Goal: Contribute content

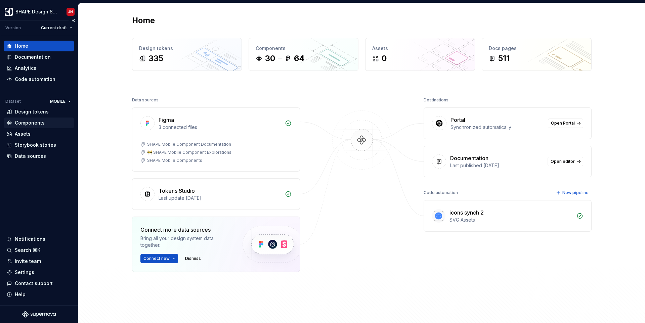
click at [33, 123] on div "Components" at bounding box center [30, 123] width 30 height 7
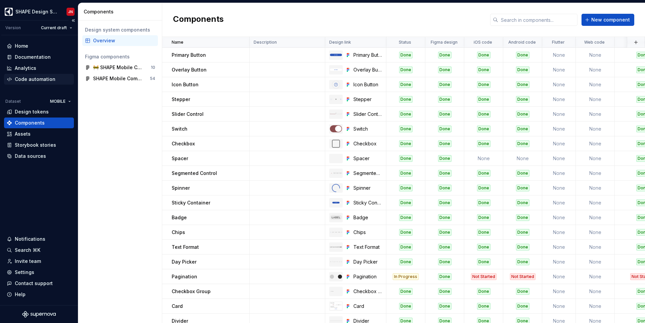
click at [36, 79] on div "Code automation" at bounding box center [35, 79] width 41 height 7
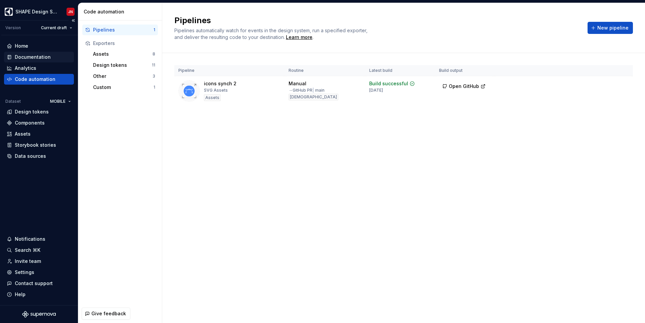
click at [44, 57] on div "Documentation" at bounding box center [33, 57] width 36 height 7
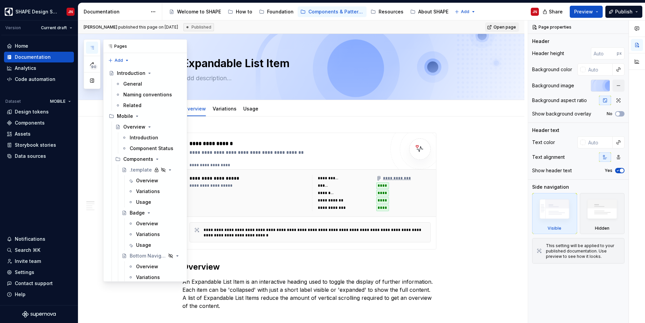
click at [92, 46] on icon "button" at bounding box center [91, 47] width 5 height 5
click at [137, 129] on div "Overview" at bounding box center [134, 127] width 22 height 7
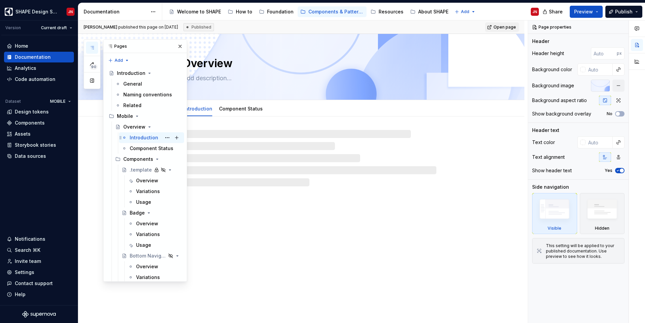
click at [139, 138] on div "Introduction" at bounding box center [144, 137] width 29 height 7
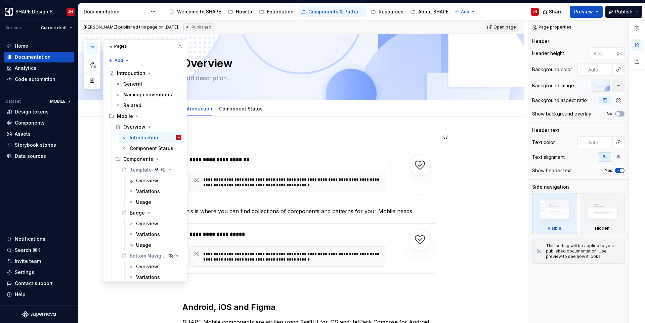
click at [288, 134] on p at bounding box center [309, 137] width 254 height 8
type textarea "*"
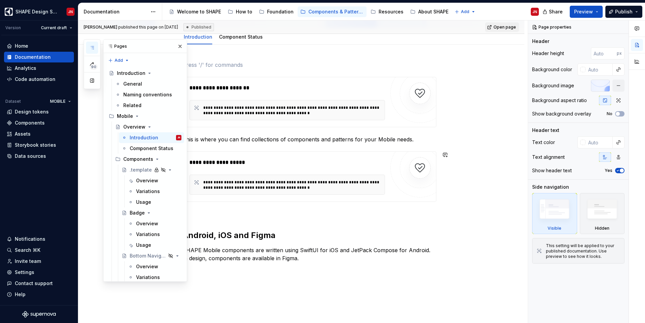
scroll to position [116, 0]
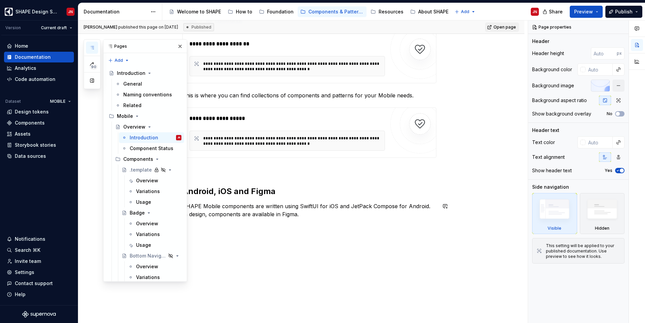
click at [301, 218] on div "**********" at bounding box center [309, 122] width 254 height 210
click at [181, 47] on button "button" at bounding box center [179, 46] width 9 height 9
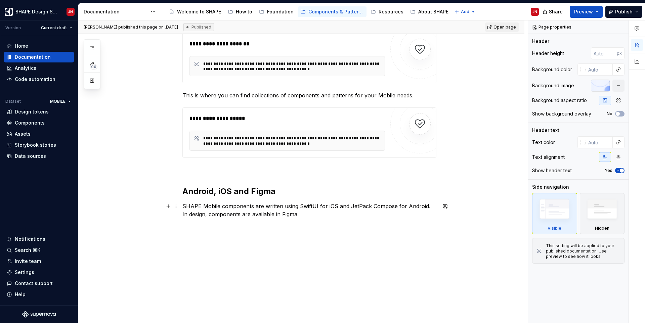
click at [304, 217] on p "SHAPE Mobile components are written using SwiftUI for iOS and JetPack Compose f…" at bounding box center [309, 210] width 254 height 16
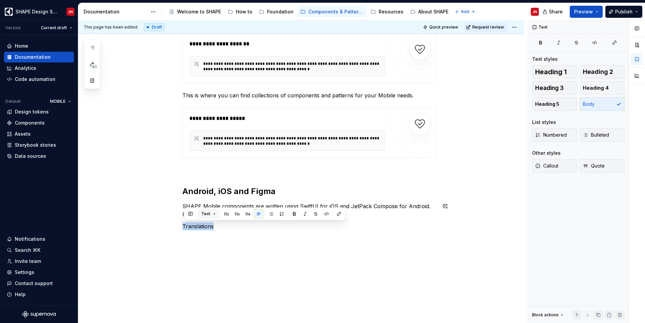
click at [205, 216] on span "Text" at bounding box center [205, 213] width 9 height 5
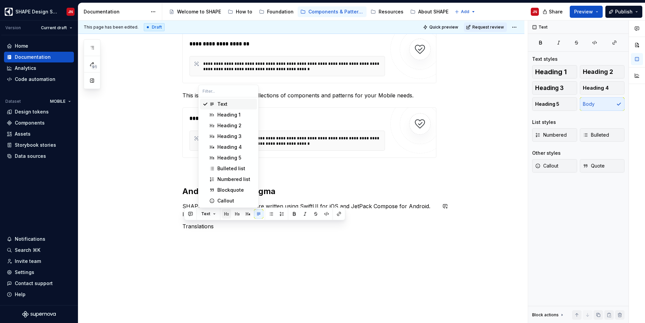
click at [224, 215] on button "button" at bounding box center [226, 213] width 9 height 9
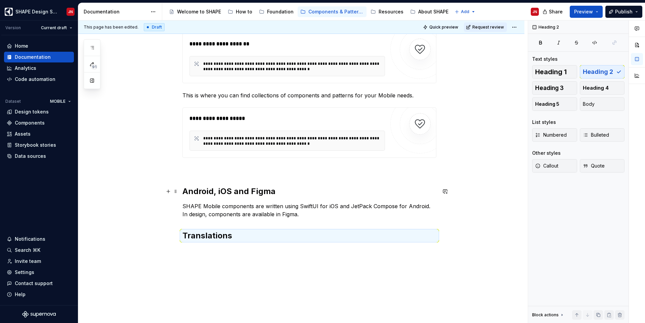
click at [204, 195] on h2 "Android, iOS and Figma" at bounding box center [309, 191] width 254 height 11
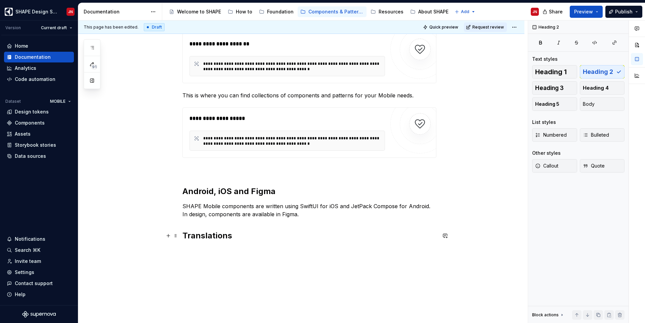
click at [206, 237] on h2 "Translations" at bounding box center [309, 235] width 254 height 11
click at [236, 236] on h2 "Translations" at bounding box center [309, 235] width 254 height 11
click at [220, 214] on p "SHAPE Mobile components are written using SwiftUI for iOS and JetPack Compose f…" at bounding box center [309, 210] width 254 height 16
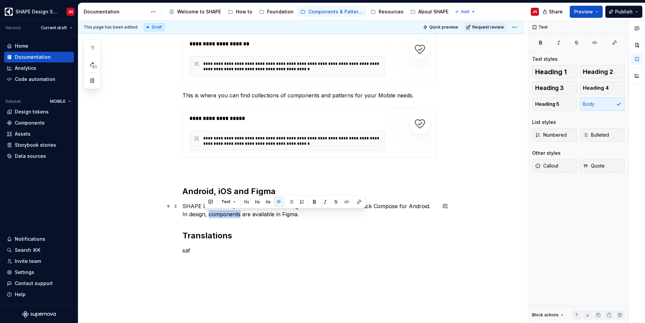
click at [220, 214] on p "SHAPE Mobile components are written using SwiftUI for iOS and JetPack Compose f…" at bounding box center [309, 210] width 254 height 16
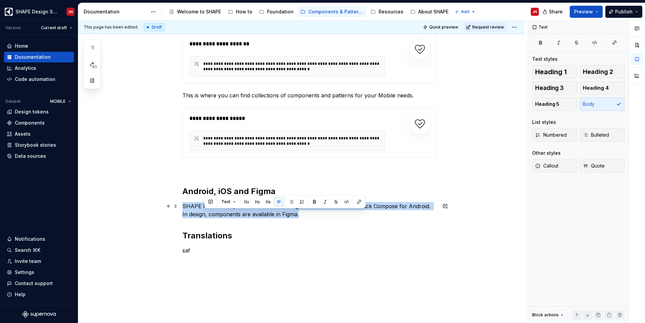
click at [220, 214] on p "SHAPE Mobile components are written using SwiftUI for iOS and JetPack Compose f…" at bounding box center [309, 210] width 254 height 16
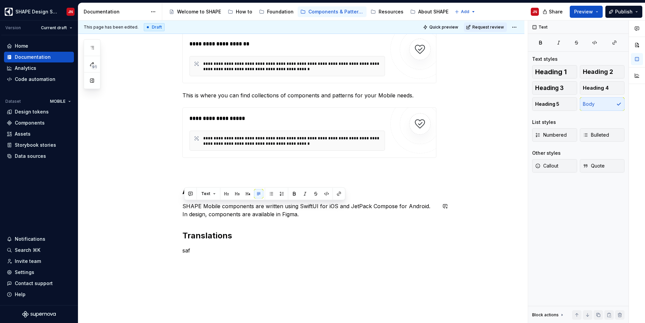
click at [200, 247] on p "saf" at bounding box center [309, 251] width 254 height 8
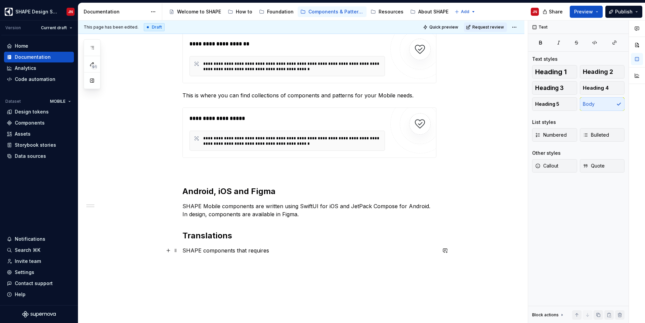
click at [278, 250] on p "SHAPE components that requires" at bounding box center [309, 251] width 254 height 8
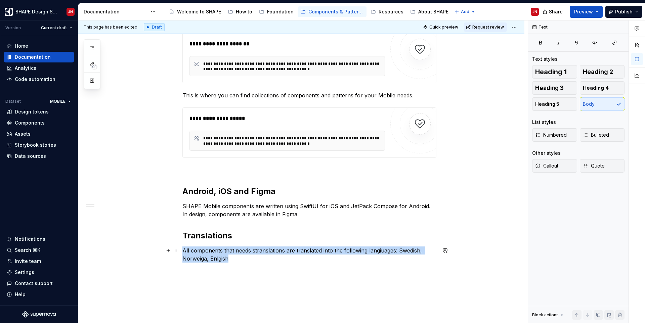
click at [186, 250] on p "All components that needs stranslations are translated into the following langi…" at bounding box center [309, 255] width 254 height 16
click at [183, 251] on div "**********" at bounding box center [301, 184] width 446 height 367
click at [233, 259] on p "All components that needs stranslations are translated into the following langi…" at bounding box center [309, 255] width 254 height 16
click at [185, 250] on p "All components that needs stranslations are translated into the following langi…" at bounding box center [309, 255] width 254 height 16
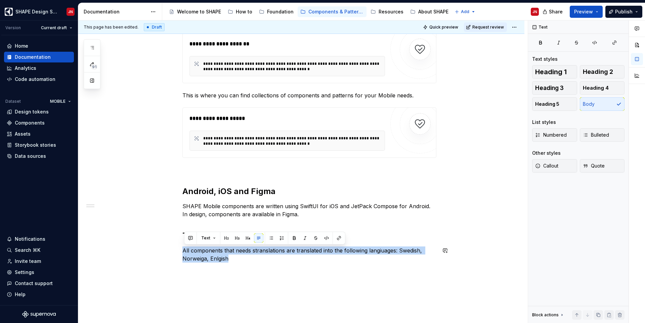
click at [239, 263] on div "**********" at bounding box center [309, 144] width 254 height 254
drag, startPoint x: 238, startPoint y: 262, endPoint x: 178, endPoint y: 249, distance: 61.1
click at [182, 249] on div "**********" at bounding box center [309, 144] width 254 height 254
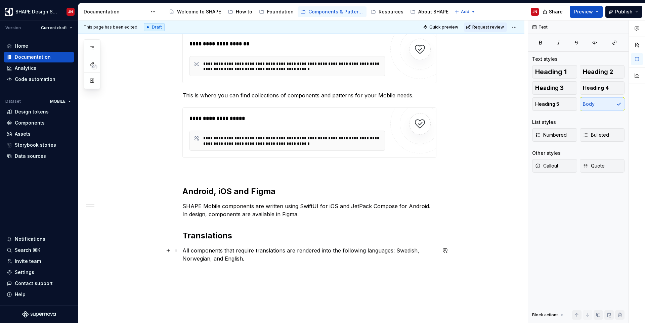
click at [311, 252] on p "All components that require translations are rendered into the following langua…" at bounding box center [309, 255] width 254 height 16
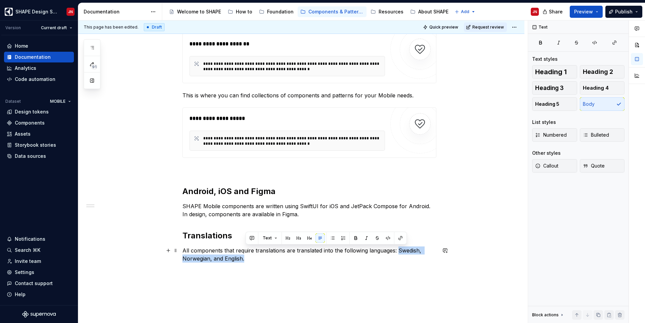
drag, startPoint x: 398, startPoint y: 250, endPoint x: 398, endPoint y: 255, distance: 5.0
click at [398, 255] on p "All components that require translations are translated into the following lang…" at bounding box center [309, 255] width 254 height 16
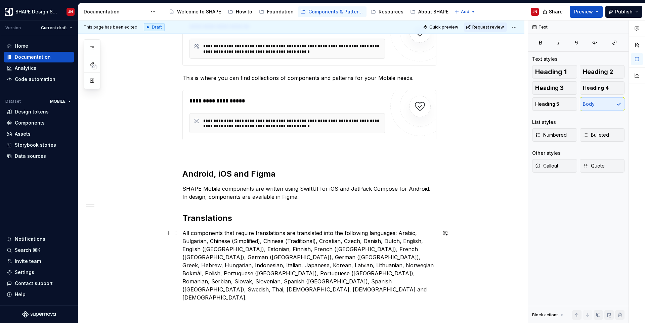
scroll to position [148, 0]
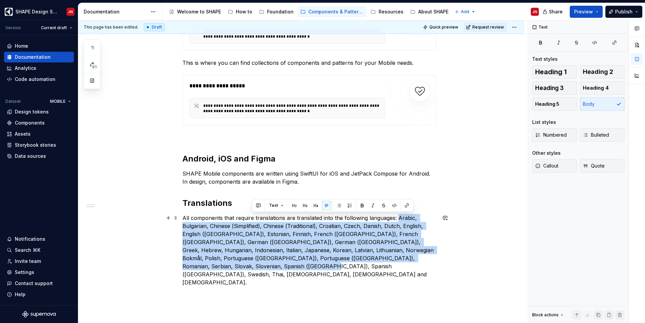
drag, startPoint x: 398, startPoint y: 217, endPoint x: 389, endPoint y: 264, distance: 47.4
click at [389, 264] on p "All components that require translations are translated into the following lang…" at bounding box center [309, 250] width 254 height 73
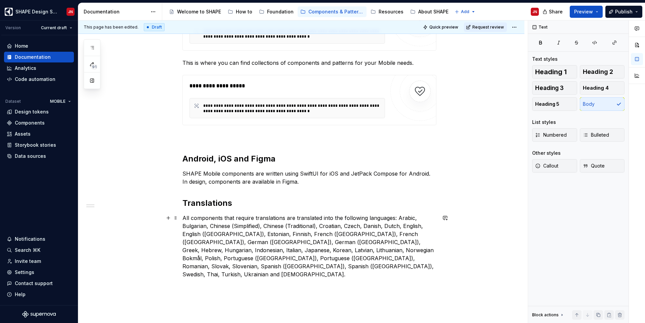
click at [228, 265] on p "All components that require translations are translated into the following lang…" at bounding box center [309, 246] width 254 height 64
click at [259, 219] on p "All components that require translations are translated into the following lang…" at bounding box center [309, 246] width 254 height 64
click at [238, 198] on h2 "Translations" at bounding box center [309, 203] width 254 height 11
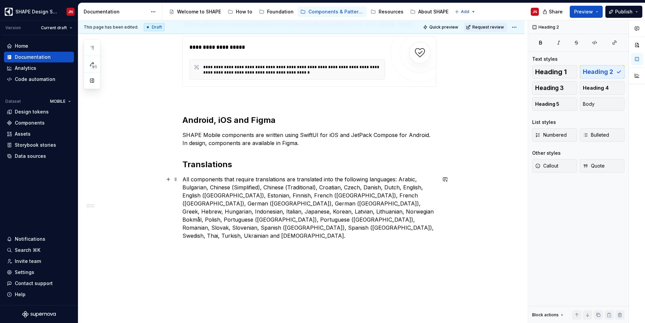
scroll to position [201, 0]
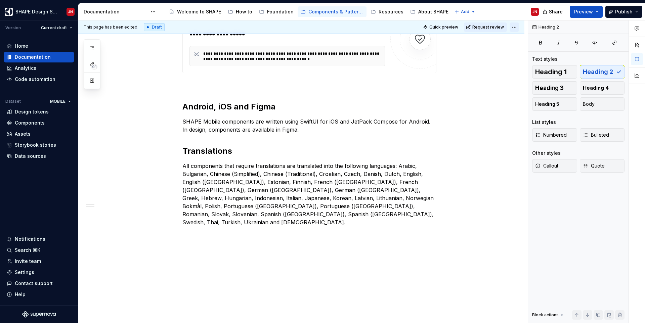
click at [517, 26] on html "SHAPE Design System JN Version Current draft Home Documentation Analytics Code …" at bounding box center [322, 161] width 645 height 323
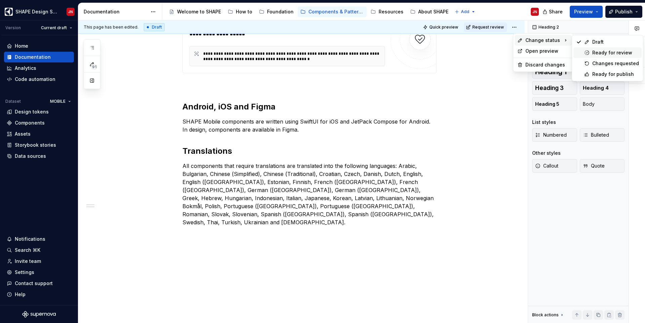
click at [600, 54] on div "Ready for review" at bounding box center [615, 52] width 47 height 7
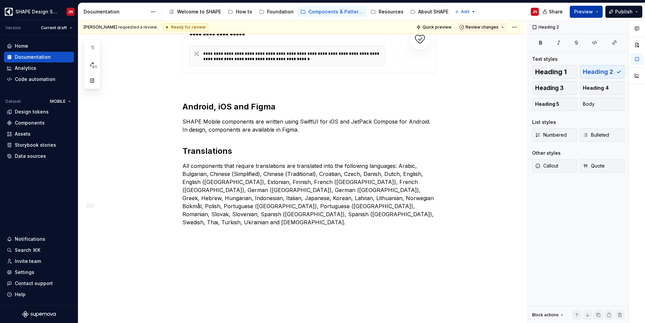
click at [594, 14] on button "Preview" at bounding box center [586, 12] width 33 height 12
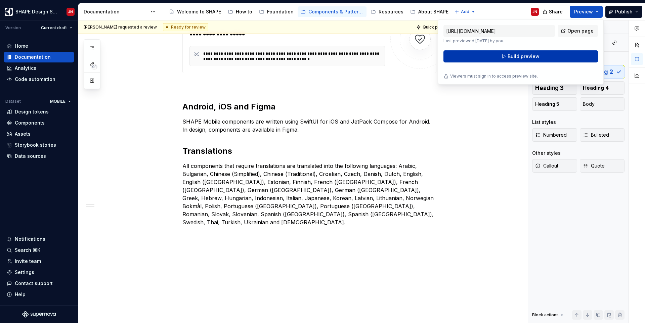
click at [526, 58] on span "Build preview" at bounding box center [523, 56] width 32 height 7
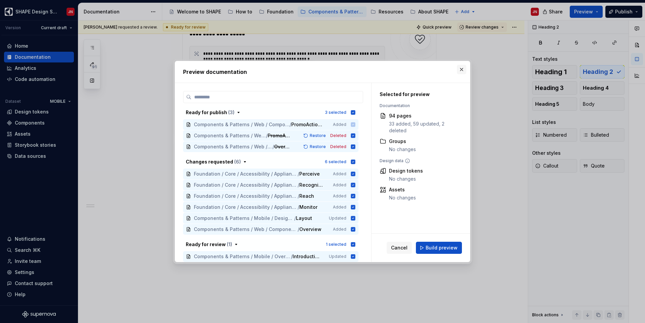
click at [460, 69] on button "button" at bounding box center [461, 69] width 9 height 9
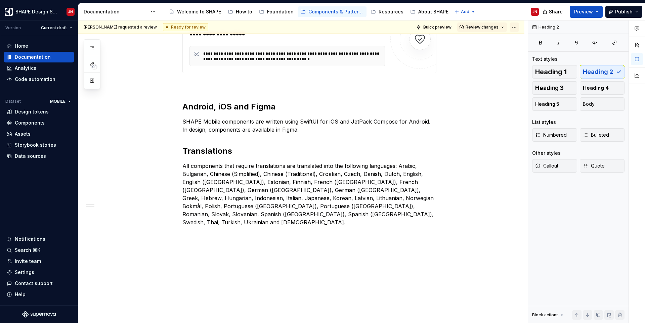
click at [516, 27] on html "SHAPE Design System JN Version Current draft Home Documentation Analytics Code …" at bounding box center [322, 161] width 645 height 323
click at [533, 50] on div "Open preview" at bounding box center [547, 51] width 44 height 7
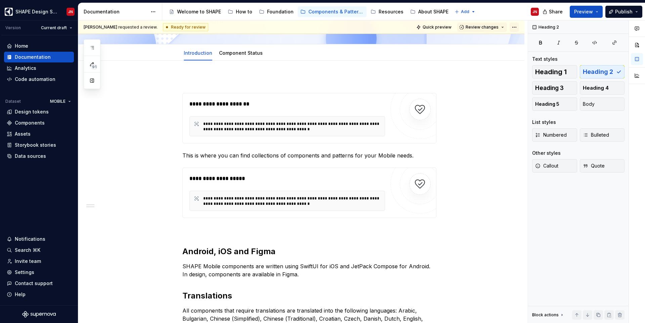
click at [518, 24] on html "SHAPE Design System JN Version Current draft Home Documentation Analytics Code …" at bounding box center [322, 161] width 645 height 323
click at [442, 24] on html "SHAPE Design System JN Version Current draft Home Documentation Analytics Code …" at bounding box center [322, 161] width 645 height 323
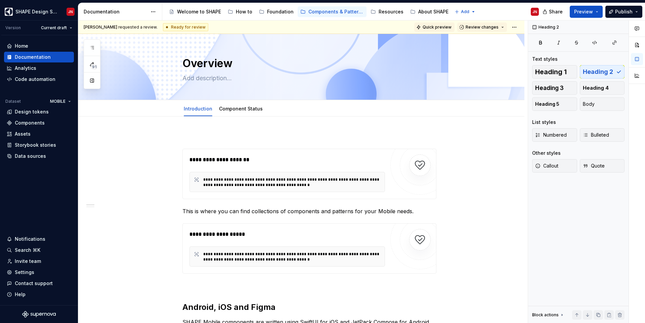
click at [437, 26] on span "Quick preview" at bounding box center [437, 27] width 29 height 5
click at [518, 28] on html "SHAPE Design System JN Version Current draft Home Documentation Analytics Code …" at bounding box center [322, 161] width 645 height 323
click at [532, 52] on div "Open preview" at bounding box center [547, 51] width 44 height 7
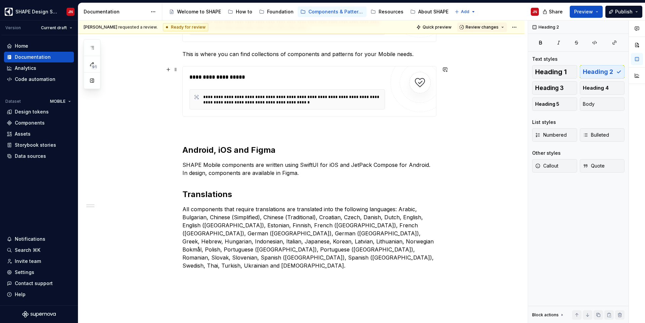
scroll to position [201, 0]
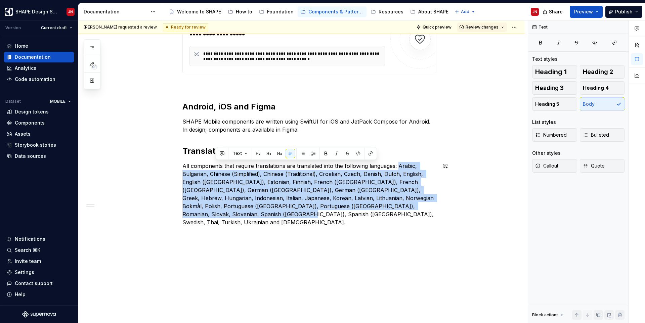
drag, startPoint x: 397, startPoint y: 166, endPoint x: 408, endPoint y: 221, distance: 55.5
click at [408, 221] on div "**********" at bounding box center [309, 83] width 254 height 302
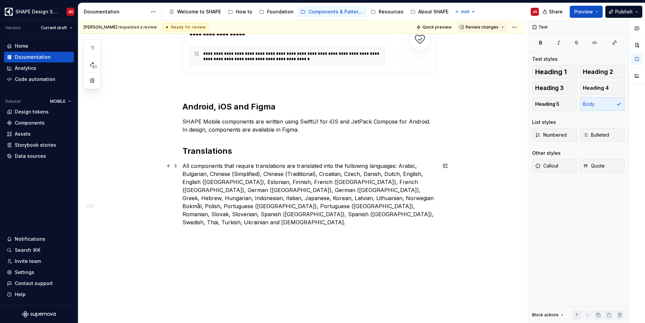
click at [394, 168] on p "All components that require translations are translated into the following lang…" at bounding box center [309, 194] width 254 height 64
click at [398, 166] on p "All components that require translations are translated into the following lang…" at bounding box center [309, 194] width 254 height 64
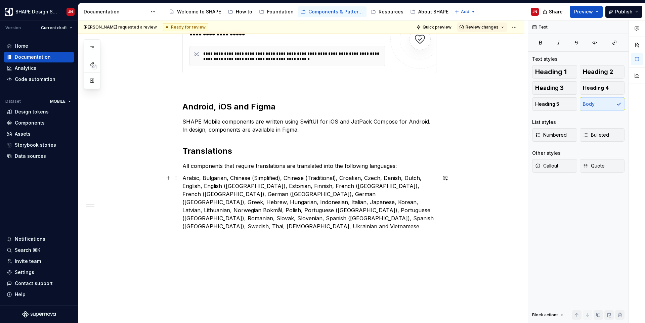
click at [188, 178] on p "Arabic, Bulgarian, Chinese (Simplified), Chinese (Traditional), Croatian, Czech…" at bounding box center [309, 202] width 254 height 56
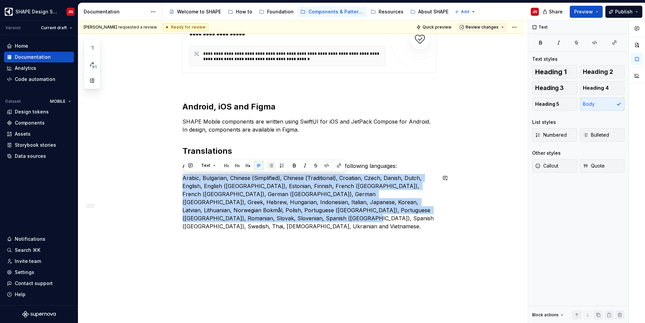
click at [273, 167] on button "button" at bounding box center [270, 165] width 9 height 9
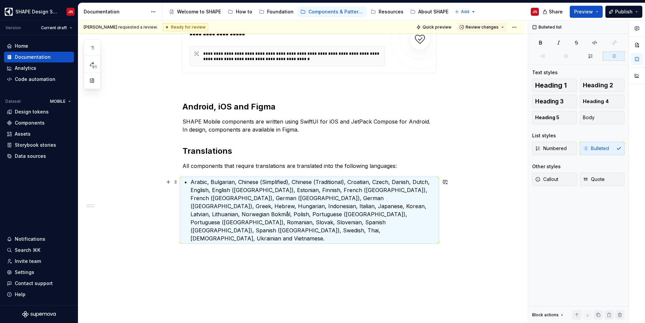
click at [213, 182] on p "Arabic, Bulgarian, Chinese (Simplified), Chinese (Traditional), Croatian, Czech…" at bounding box center [313, 210] width 246 height 64
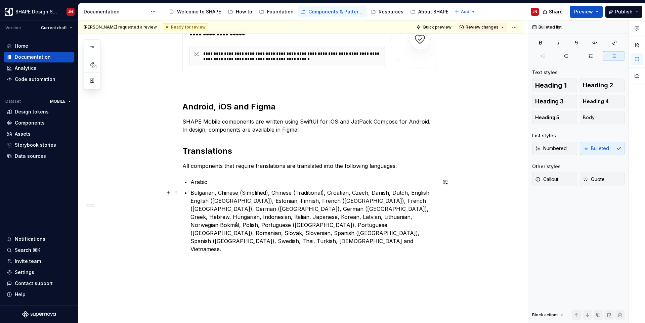
click at [221, 192] on p "Bulgarian, Chinese (Simplified), Chinese (Traditional), Croatian, Czech, Danish…" at bounding box center [313, 221] width 246 height 64
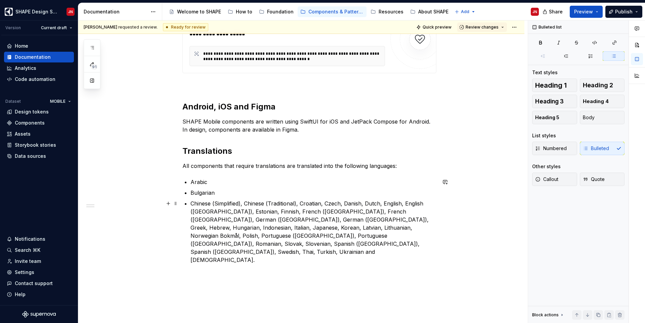
click at [248, 204] on p "Chinese (Simplified), Chinese (Traditional), Croatian, Czech, Danish, Dutch, En…" at bounding box center [313, 231] width 246 height 64
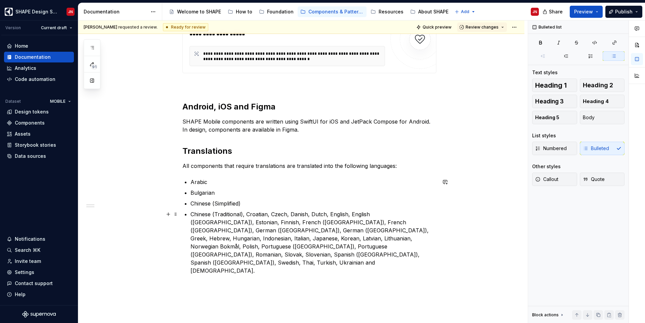
click at [249, 214] on p "Chinese (Traditional), Croatian, Czech, Danish, Dutch, English, English ([GEOGR…" at bounding box center [313, 242] width 246 height 64
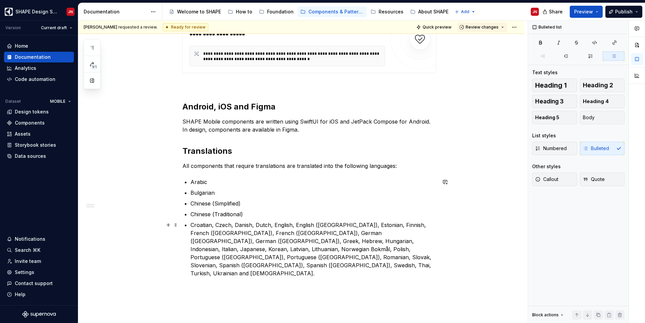
click at [217, 225] on p "Croatian, Czech, Danish, Dutch, English, English ([GEOGRAPHIC_DATA]), Estonian,…" at bounding box center [313, 249] width 246 height 56
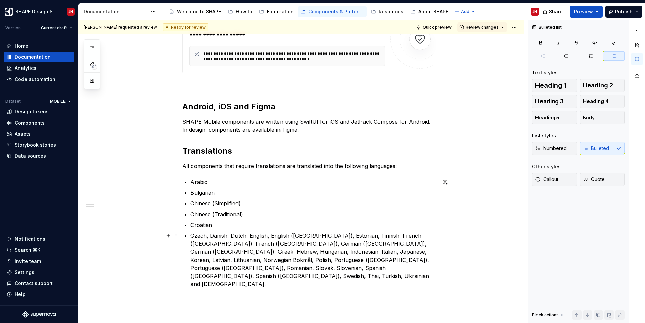
click at [212, 236] on p "Czech, Danish, Dutch, English, English ([GEOGRAPHIC_DATA]), Estonian, Finnish, …" at bounding box center [313, 260] width 246 height 56
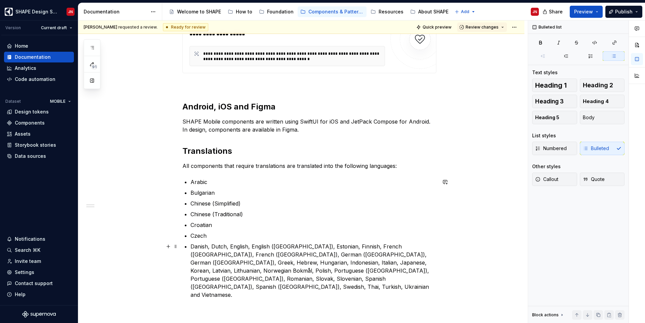
click at [214, 245] on p "Danish, Dutch, English, English ([GEOGRAPHIC_DATA]), Estonian, Finnish, French …" at bounding box center [313, 270] width 246 height 56
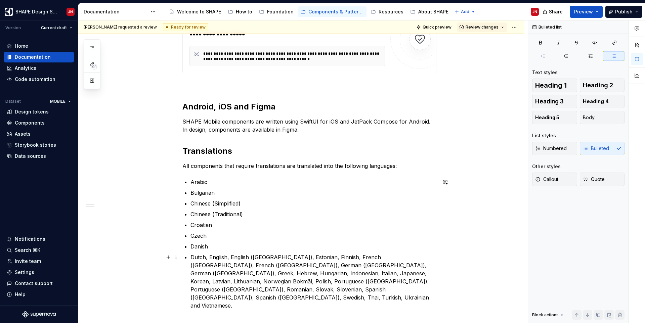
click at [212, 258] on p "Dutch, English, English ([GEOGRAPHIC_DATA]), Estonian, Finnish, French ([GEOGRA…" at bounding box center [313, 281] width 246 height 56
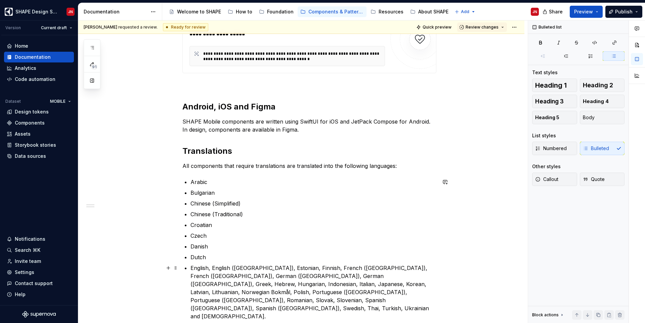
click at [213, 269] on p "English, English ([GEOGRAPHIC_DATA]), Estonian, Finnish, French ([GEOGRAPHIC_DA…" at bounding box center [313, 292] width 246 height 56
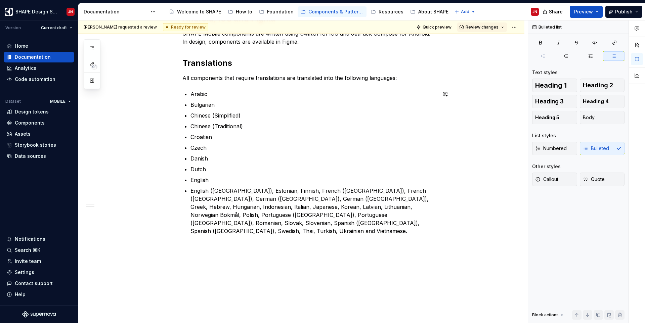
scroll to position [297, 0]
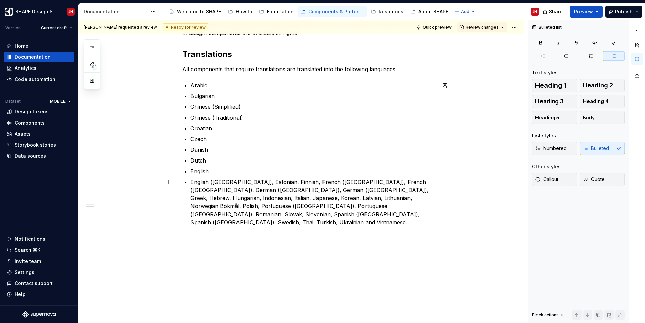
click at [227, 180] on p "English ([GEOGRAPHIC_DATA]), Estonian, Finnish, French ([GEOGRAPHIC_DATA]), Fre…" at bounding box center [313, 202] width 246 height 48
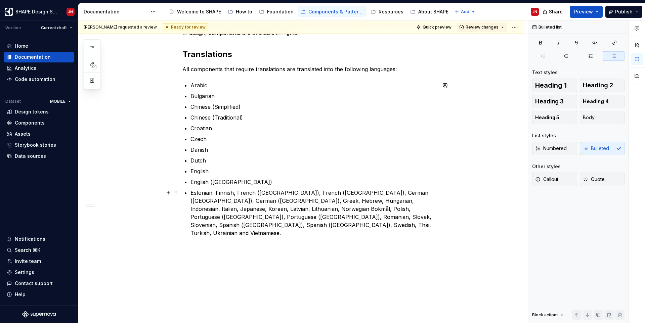
click at [217, 192] on p "Estonian, Finnish, French ([GEOGRAPHIC_DATA]), French ([GEOGRAPHIC_DATA]), Germ…" at bounding box center [313, 213] width 246 height 48
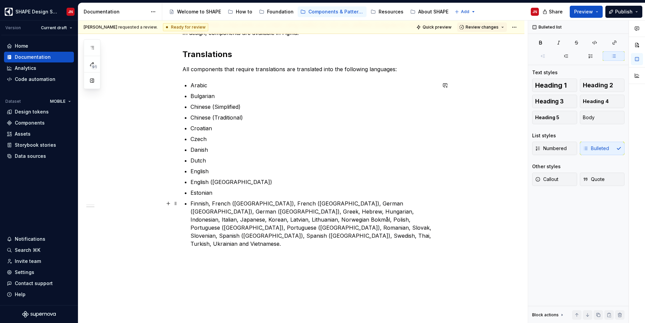
click at [213, 201] on p "Finnish, French ([GEOGRAPHIC_DATA]), French ([GEOGRAPHIC_DATA]), German ([GEOGR…" at bounding box center [313, 223] width 246 height 48
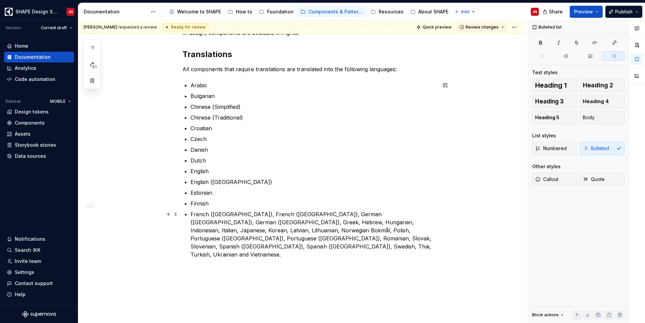
click at [237, 214] on p "French ([GEOGRAPHIC_DATA]), French ([GEOGRAPHIC_DATA]), German ([GEOGRAPHIC_DAT…" at bounding box center [313, 234] width 246 height 48
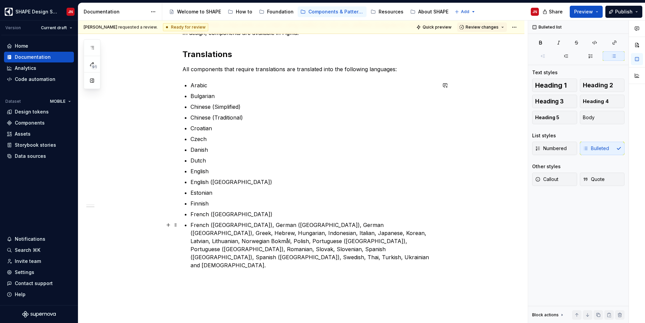
click at [236, 226] on p "French ([GEOGRAPHIC_DATA]), German ([GEOGRAPHIC_DATA]), German ([GEOGRAPHIC_DAT…" at bounding box center [313, 245] width 246 height 48
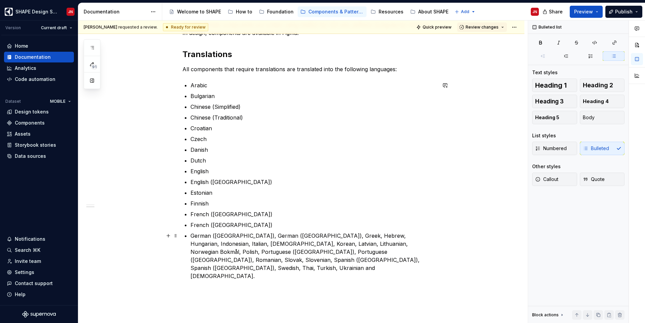
click at [245, 236] on p "German ([GEOGRAPHIC_DATA]), German ([GEOGRAPHIC_DATA]), Greek, Hebrew, Hungaria…" at bounding box center [313, 256] width 246 height 48
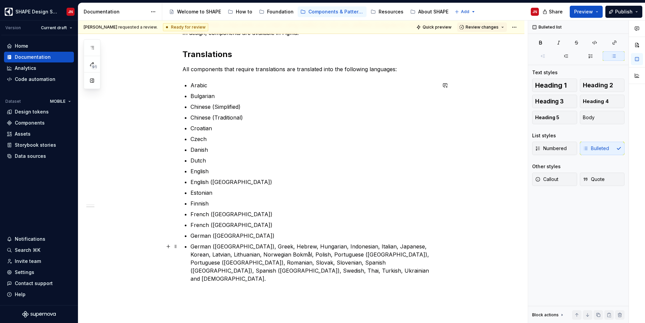
click at [251, 246] on p "German ([GEOGRAPHIC_DATA]), Greek, Hebrew, Hungarian, Indonesian, Italian, Japa…" at bounding box center [313, 262] width 246 height 40
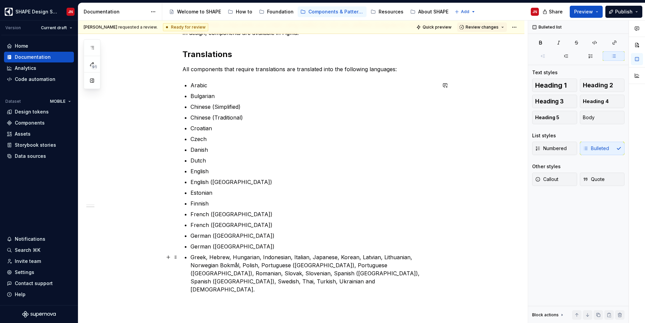
click at [211, 256] on p "Greek, Hebrew, Hungarian, Indonesian, Italian, Japanese, Korean, Latvian, Lithu…" at bounding box center [313, 273] width 246 height 40
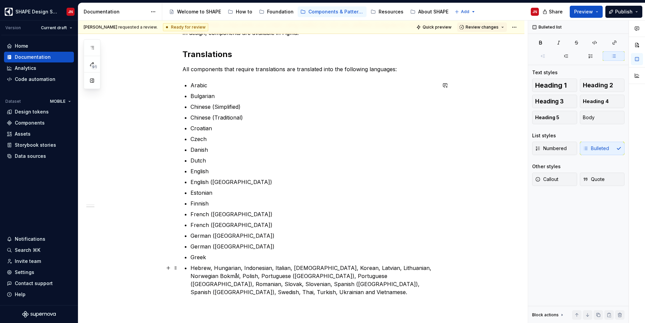
click at [215, 268] on p "Hebrew, Hungarian, Indonesian, Italian, [DEMOGRAPHIC_DATA], Korean, Latvian, Li…" at bounding box center [313, 280] width 246 height 32
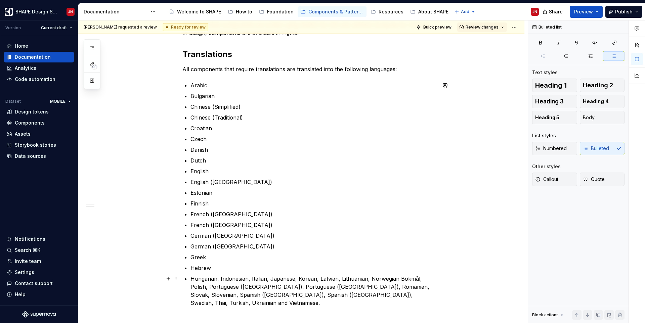
click at [222, 279] on p "Hungarian, Indonesian, Italian, Japanese, Korean, Latvian, Lithuanian, Norwegia…" at bounding box center [313, 291] width 246 height 32
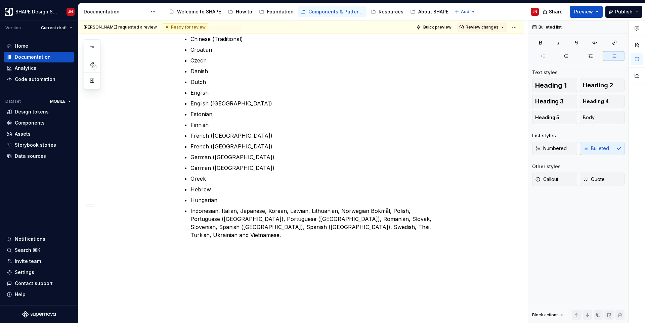
scroll to position [381, 0]
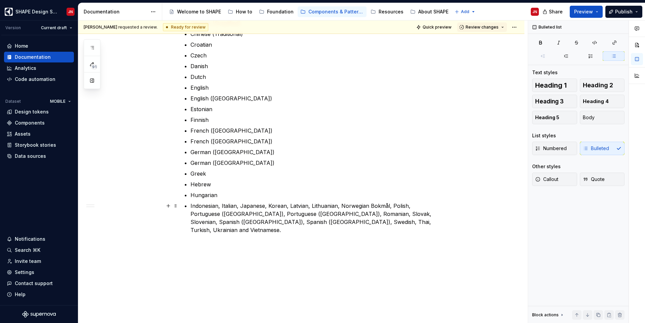
click at [223, 207] on p "Indonesian, Italian, Japanese, Korean, Latvian, Lithuanian, Norwegian Bokmål, P…" at bounding box center [313, 218] width 246 height 32
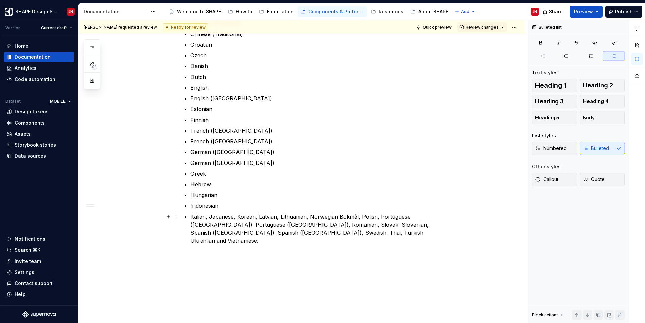
click at [211, 216] on p "Italian, Japanese, Korean, Latvian, Lithuanian, Norwegian Bokmål, Polish, Portu…" at bounding box center [313, 229] width 246 height 32
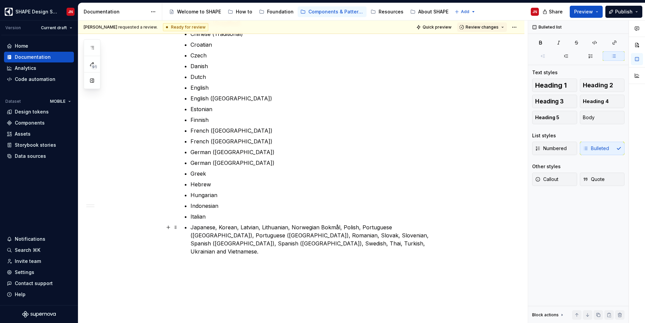
click at [221, 226] on p "Japanese, Korean, Latvian, Lithuanian, Norwegian Bokmål, Polish, Portuguese ([G…" at bounding box center [313, 239] width 246 height 32
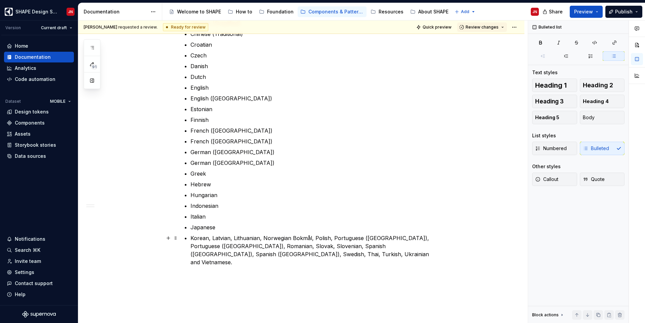
click at [214, 238] on p "Korean, Latvian, Lithuanian, Norwegian Bokmål, Polish, Portuguese ([GEOGRAPHIC_…" at bounding box center [313, 250] width 246 height 32
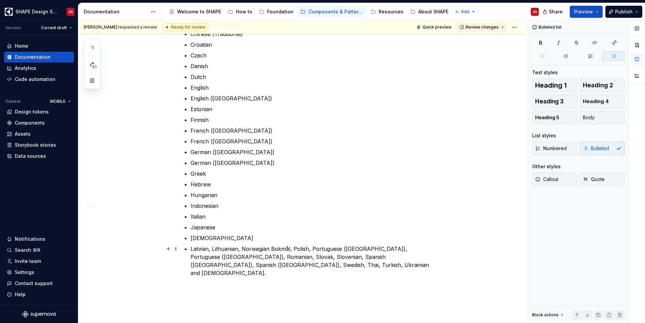
click at [215, 249] on p "Latvian, Lithuanian, Norwegian Bokmål, Polish, Portuguese ([GEOGRAPHIC_DATA]), …" at bounding box center [313, 261] width 246 height 32
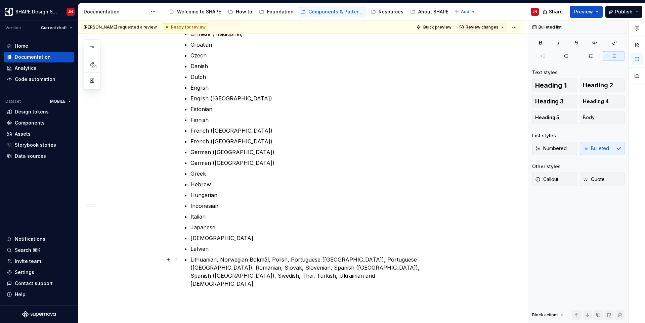
click at [223, 258] on p "Lithuanian, Norwegian Bokmål, Polish, Portuguese ([GEOGRAPHIC_DATA]), Portugues…" at bounding box center [313, 272] width 246 height 32
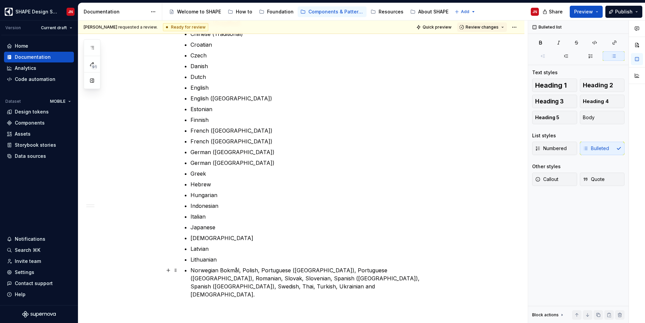
click at [243, 270] on p "Norwegian Bokmål, Polish, Portuguese ([GEOGRAPHIC_DATA]), Portuguese ([GEOGRAPH…" at bounding box center [313, 282] width 246 height 32
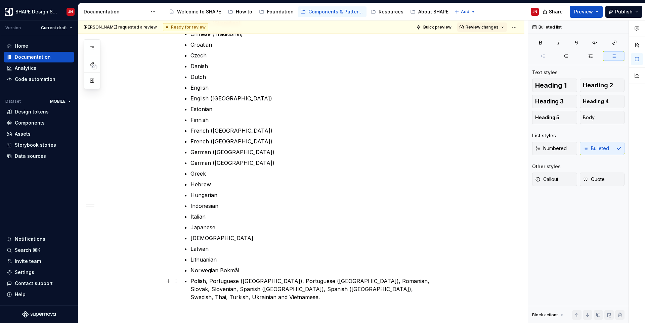
click at [211, 281] on p "Polish, Portuguese ([GEOGRAPHIC_DATA]), Portuguese ([GEOGRAPHIC_DATA]), Romania…" at bounding box center [313, 289] width 246 height 24
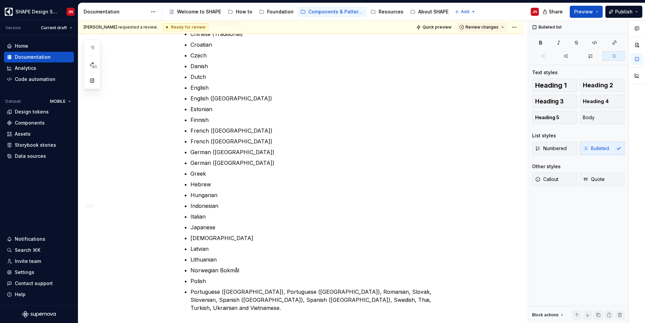
scroll to position [467, 0]
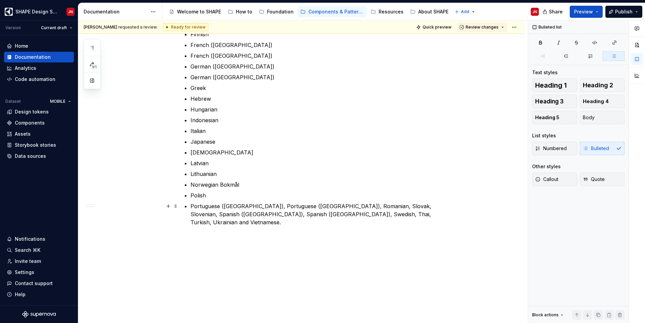
click at [245, 207] on p "Portuguese ([GEOGRAPHIC_DATA]), Portuguese ([GEOGRAPHIC_DATA]), Romanian, Slova…" at bounding box center [313, 214] width 246 height 24
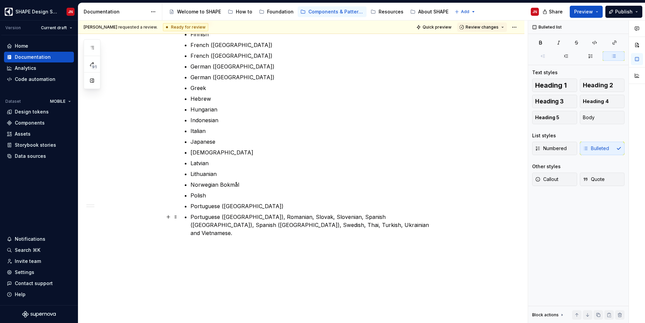
click at [251, 216] on p "Portuguese ([GEOGRAPHIC_DATA]), Romanian, Slovak, Slovenian, Spanish ([GEOGRAPH…" at bounding box center [313, 225] width 246 height 24
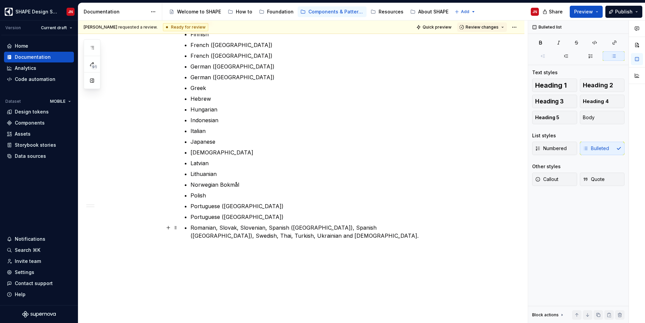
click at [221, 226] on p "Romanian, Slovak, Slovenian, Spanish ([GEOGRAPHIC_DATA]), Spanish ([GEOGRAPHIC_…" at bounding box center [313, 232] width 246 height 16
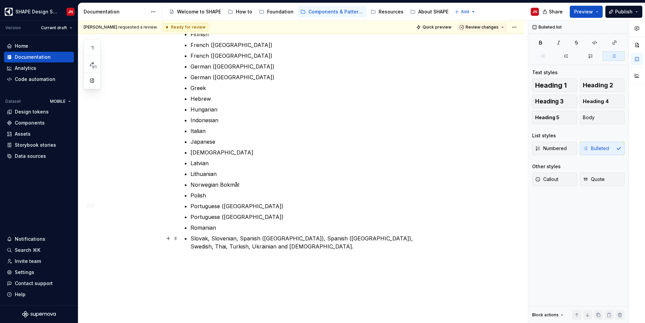
click at [213, 240] on p "Slovak, Slovenian, Spanish ([GEOGRAPHIC_DATA]), Spanish ([GEOGRAPHIC_DATA]), Sw…" at bounding box center [313, 242] width 246 height 16
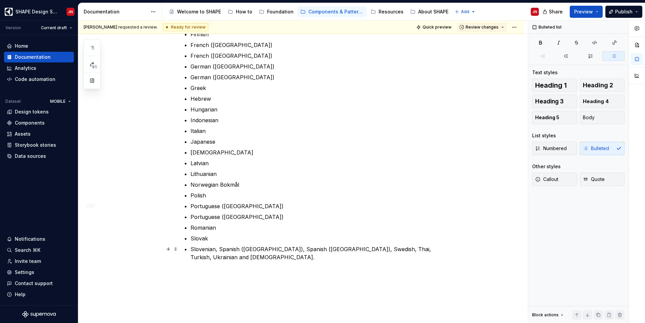
click at [221, 249] on p "Slovenian, Spanish ([GEOGRAPHIC_DATA]), Spanish ([GEOGRAPHIC_DATA]), Swedish, T…" at bounding box center [313, 253] width 246 height 16
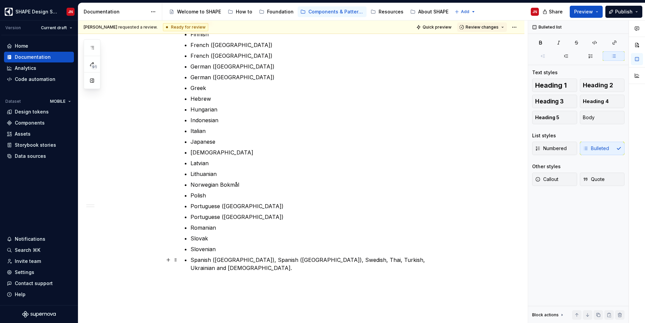
click at [257, 259] on p "Spanish ([GEOGRAPHIC_DATA]), Spanish ([GEOGRAPHIC_DATA]), Swedish, Thai, Turkis…" at bounding box center [313, 264] width 246 height 16
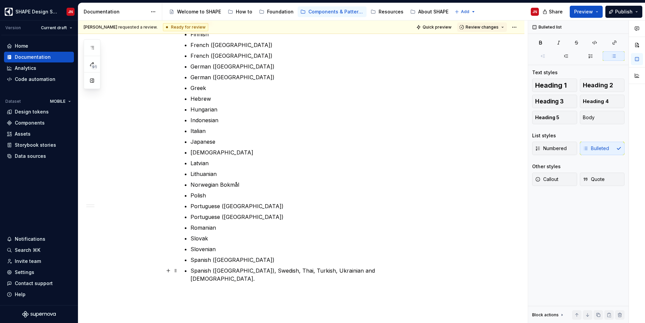
click at [235, 273] on p "Spanish ([GEOGRAPHIC_DATA]), Swedish, Thai, Turkish, Ukrainian and [DEMOGRAPHIC…" at bounding box center [313, 275] width 246 height 16
click at [217, 282] on p "Swedish, Thai, Turkish, Ukrainian and Vietnamese." at bounding box center [313, 281] width 246 height 8
click at [207, 292] on p "Thai, Turkish, Ukrainian and Vietnamese." at bounding box center [313, 292] width 246 height 8
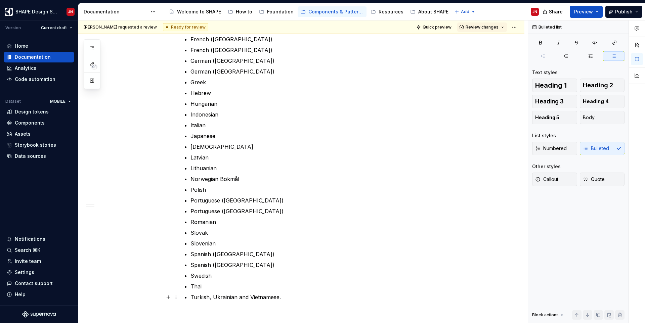
click at [214, 298] on p "Turkish, Ukrainian and Vietnamese." at bounding box center [313, 297] width 246 height 8
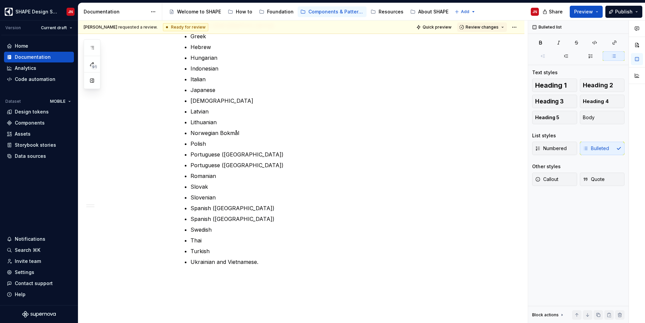
scroll to position [566, 0]
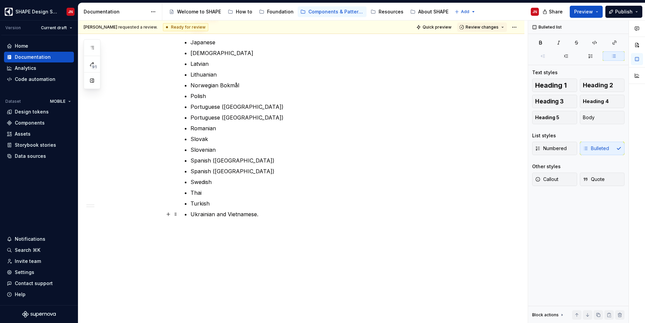
click at [224, 216] on p "Ukrainian and Vietnamese." at bounding box center [313, 214] width 246 height 8
click at [233, 224] on p "[DEMOGRAPHIC_DATA]." at bounding box center [313, 225] width 246 height 8
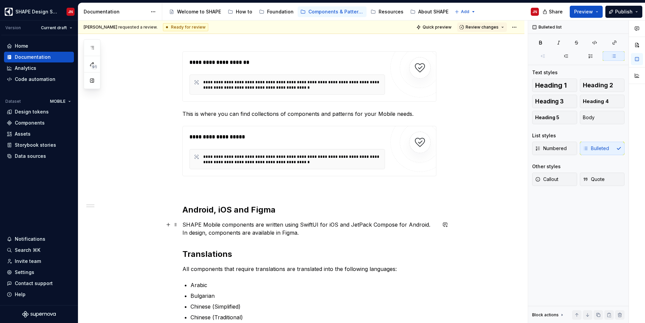
scroll to position [96, 0]
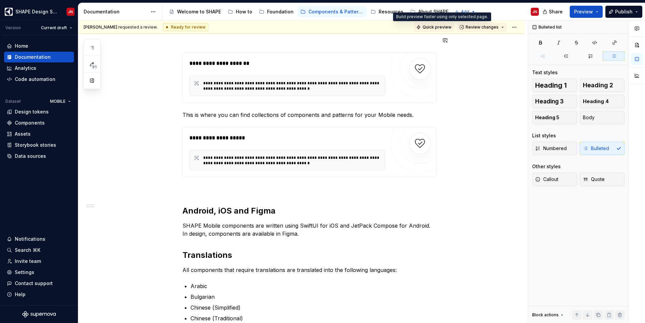
click at [445, 27] on span "Quick preview" at bounding box center [437, 27] width 29 height 5
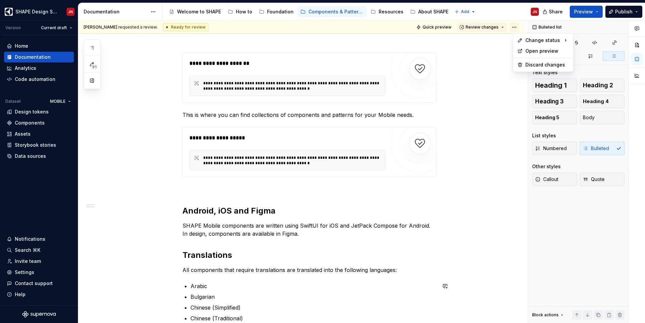
click at [517, 26] on html "SHAPE Design System JN Version Current draft Home Documentation Analytics Code …" at bounding box center [322, 161] width 645 height 323
click at [525, 50] on div "Open preview" at bounding box center [547, 51] width 44 height 7
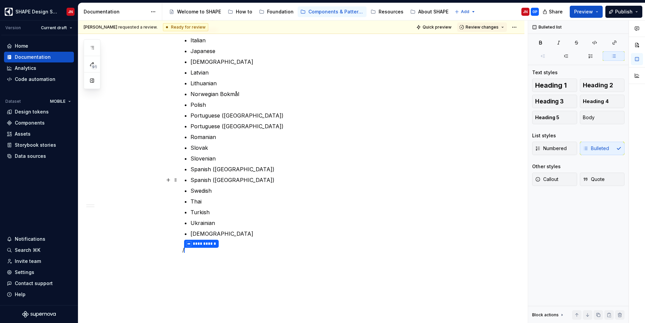
scroll to position [593, 0]
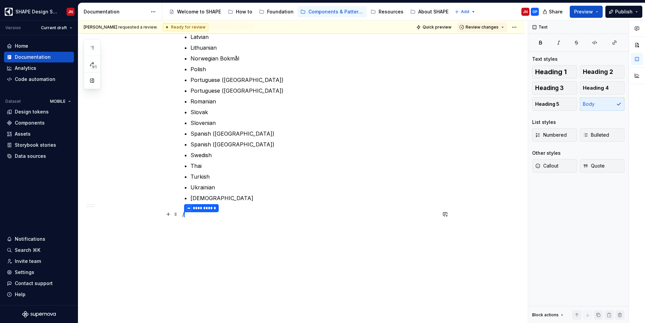
click at [194, 215] on p "**********" at bounding box center [309, 214] width 254 height 9
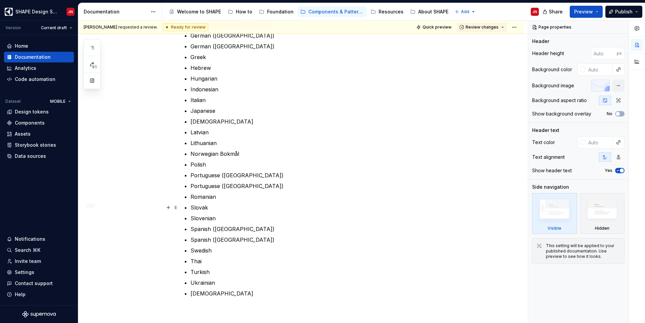
scroll to position [577, 0]
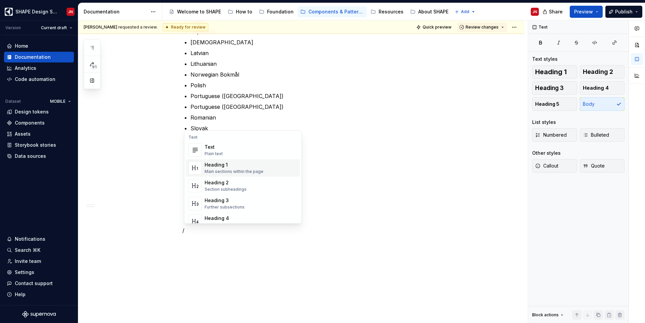
scroll to position [2, 0]
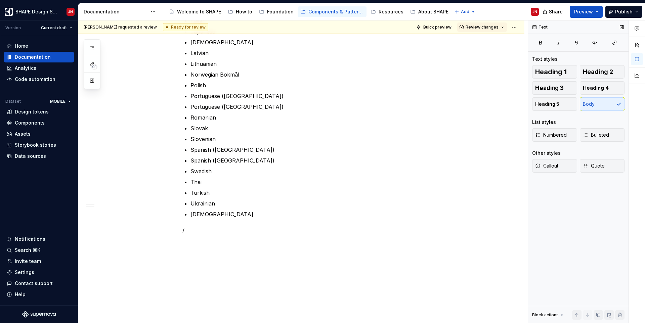
click at [557, 188] on div "Text Text styles Heading 1 Heading 2 Heading 3 Heading 4 Heading 5 Body List st…" at bounding box center [578, 171] width 100 height 303
click at [539, 166] on icon "button" at bounding box center [537, 165] width 5 height 5
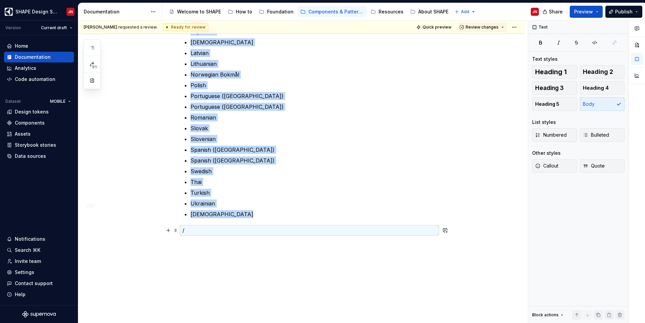
click at [269, 231] on p "/" at bounding box center [309, 230] width 254 height 8
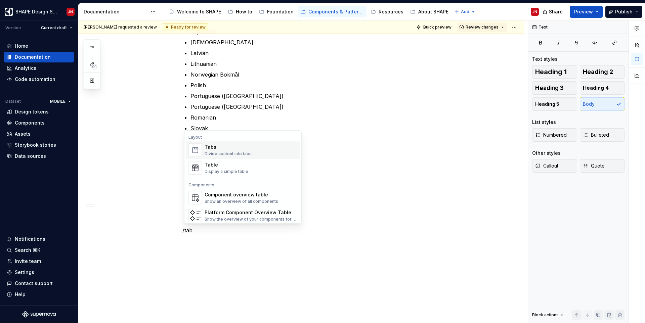
click at [267, 152] on div "Tabs Divide content into tabs" at bounding box center [251, 149] width 93 height 13
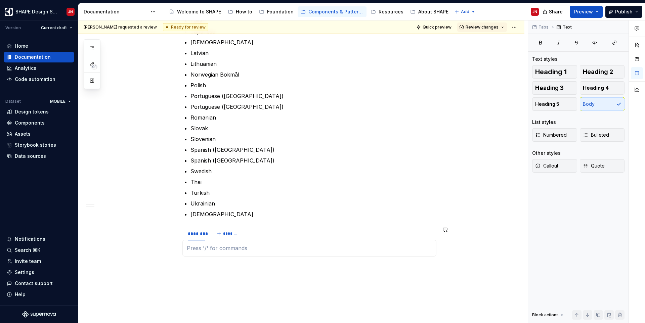
type textarea "*"
click at [224, 247] on p at bounding box center [309, 248] width 245 height 8
click at [227, 234] on span "*******" at bounding box center [230, 233] width 15 height 5
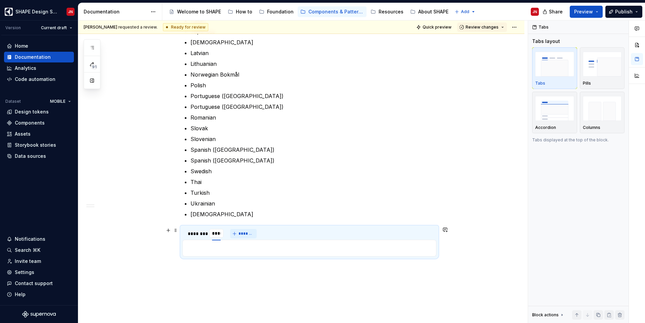
type input "******"
click at [296, 236] on div "******** ****** *******" at bounding box center [309, 233] width 254 height 13
click at [304, 234] on div "******** ****** *******" at bounding box center [309, 233] width 254 height 13
click at [542, 113] on img "button" at bounding box center [554, 108] width 39 height 25
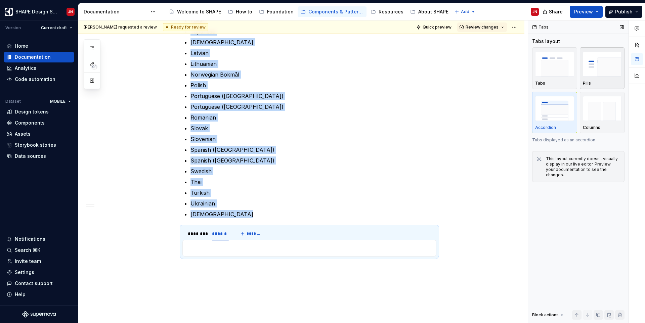
click at [596, 58] on img "button" at bounding box center [602, 64] width 39 height 25
click at [549, 118] on img "button" at bounding box center [554, 108] width 39 height 25
click at [248, 246] on p at bounding box center [309, 248] width 245 height 8
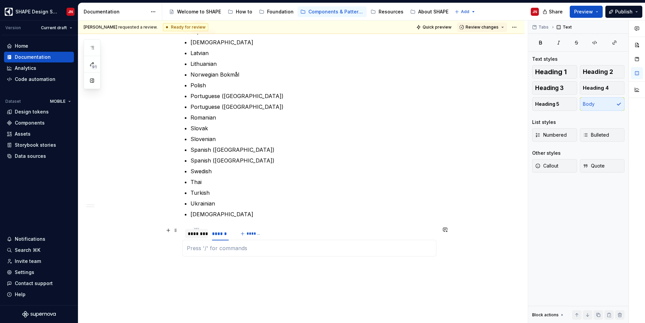
click at [199, 233] on div "********" at bounding box center [196, 233] width 17 height 7
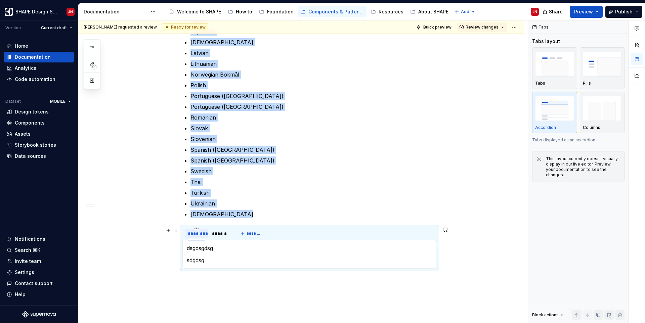
click at [199, 233] on div "********" at bounding box center [196, 233] width 17 height 7
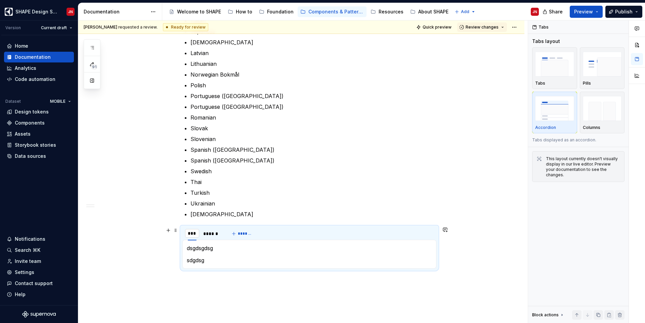
type input "*****"
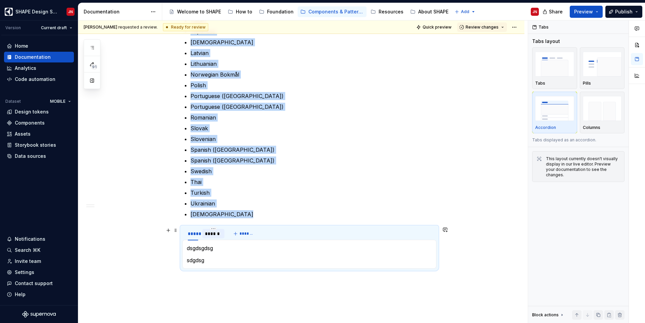
click at [214, 232] on div "******" at bounding box center [213, 233] width 17 height 7
click at [599, 115] on img "button" at bounding box center [602, 108] width 39 height 25
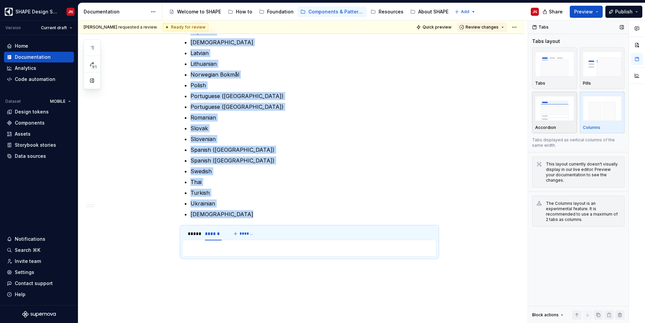
click at [558, 114] on img "button" at bounding box center [554, 108] width 39 height 25
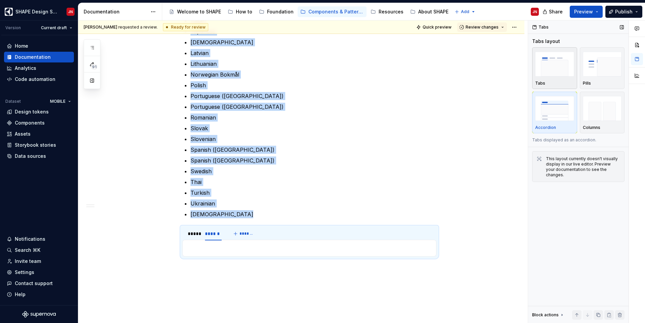
click at [556, 69] on img "button" at bounding box center [554, 64] width 39 height 25
click at [602, 63] on img "button" at bounding box center [602, 64] width 39 height 25
click at [430, 232] on div "***** ****** *******" at bounding box center [309, 233] width 254 height 13
click at [177, 230] on span at bounding box center [175, 230] width 5 height 9
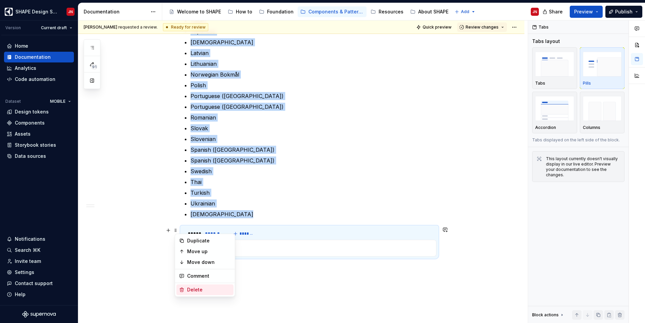
click at [210, 288] on div "Delete" at bounding box center [209, 289] width 44 height 7
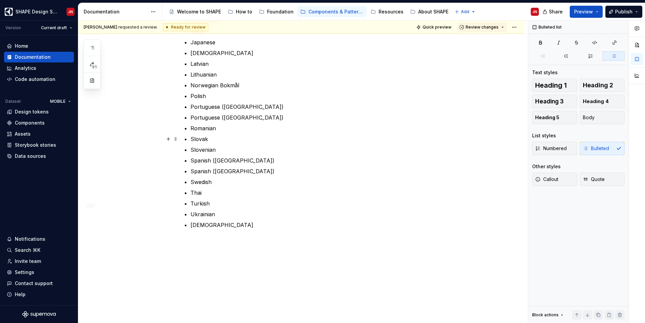
scroll to position [560, 0]
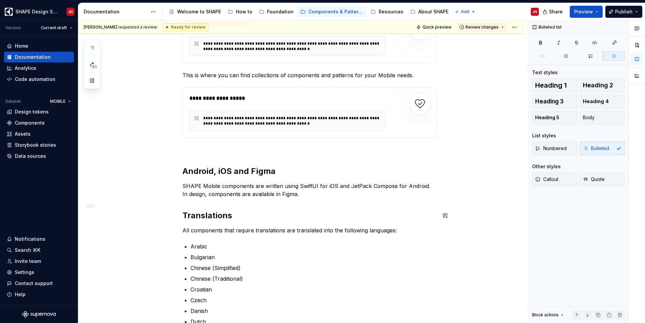
scroll to position [0, 0]
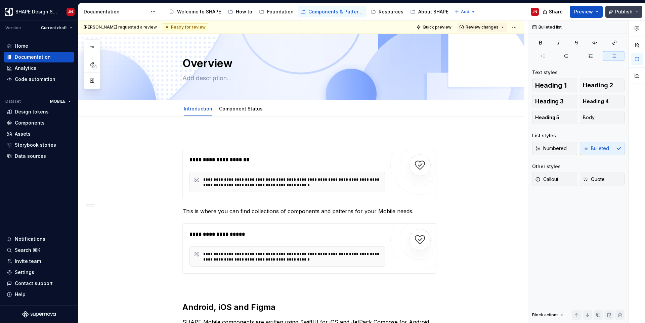
click at [628, 8] on button "Publish" at bounding box center [623, 12] width 37 height 12
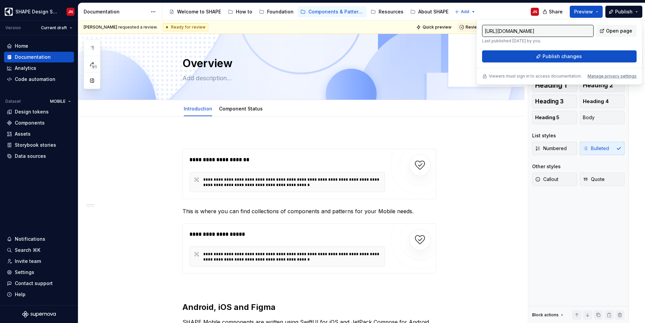
click at [487, 12] on div "Accessibility guide for tree Page tree. Navigate the tree with the arrow keys. …" at bounding box center [353, 11] width 382 height 17
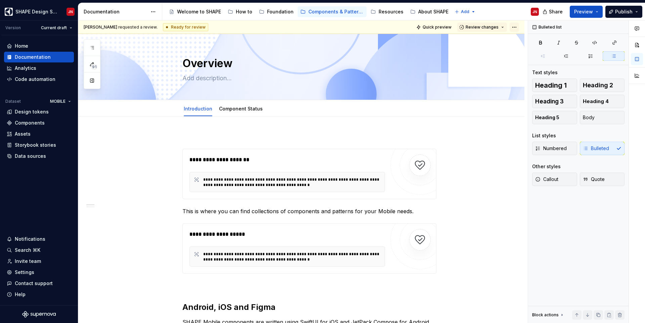
click at [518, 25] on html "SHAPE Design System JN Version Current draft Home Documentation Analytics Code …" at bounding box center [322, 161] width 645 height 323
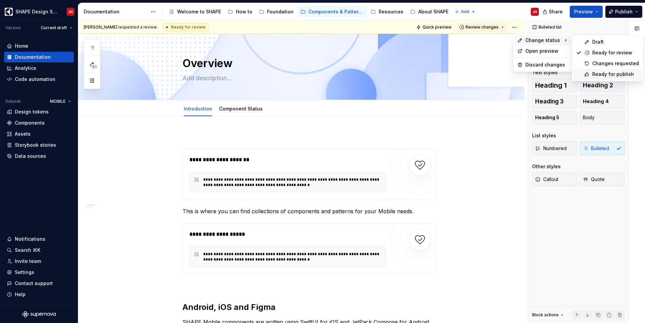
click at [600, 75] on div "Ready for publish" at bounding box center [615, 74] width 47 height 7
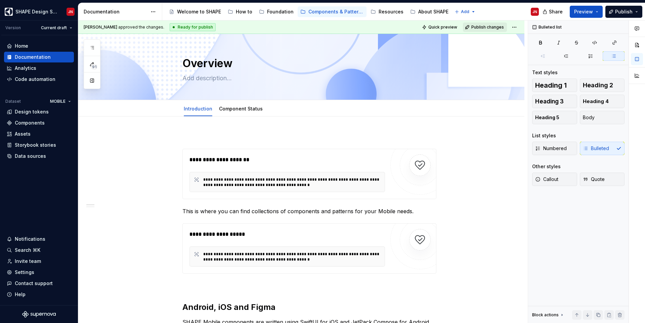
click at [494, 28] on span "Publish changes" at bounding box center [487, 27] width 33 height 5
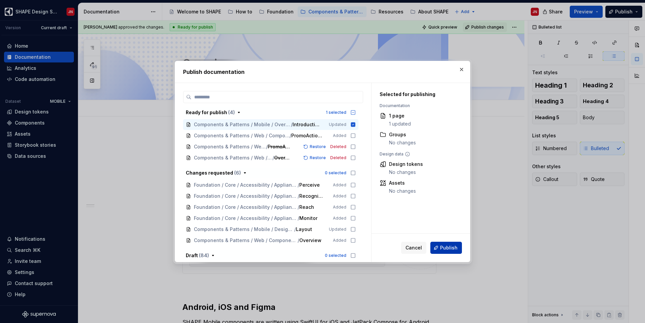
click at [448, 250] on span "Publish" at bounding box center [448, 248] width 17 height 7
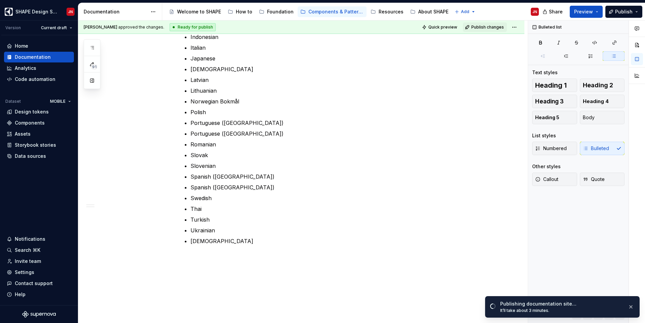
scroll to position [577, 0]
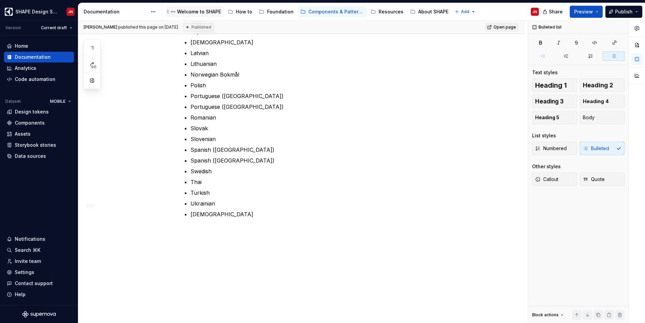
type textarea "*"
